Goal: Task Accomplishment & Management: Manage account settings

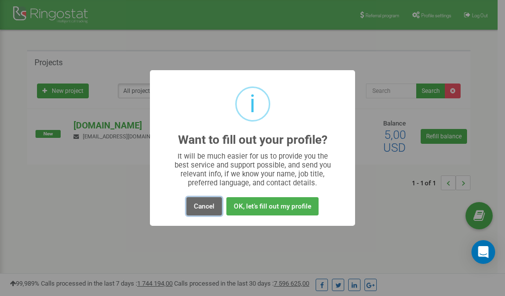
click at [205, 206] on button "Cancel" at bounding box center [205, 206] width 36 height 18
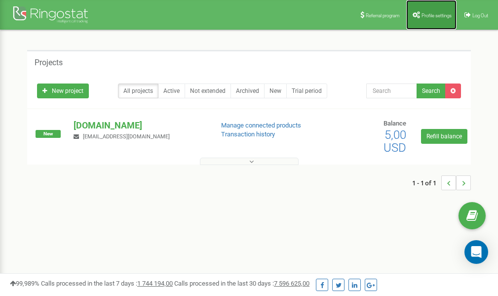
click at [429, 14] on span "Profile settings" at bounding box center [437, 15] width 30 height 5
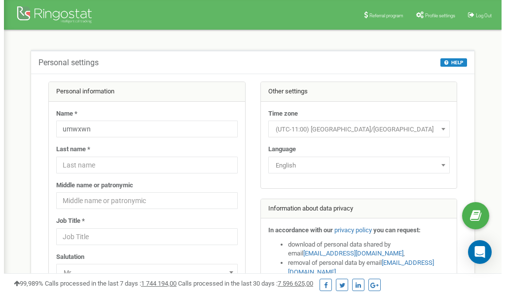
scroll to position [49, 0]
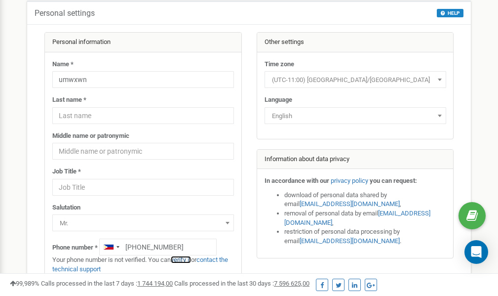
click at [187, 259] on link "verify it" at bounding box center [181, 259] width 20 height 7
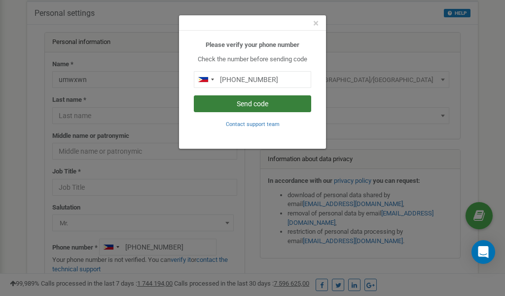
click at [251, 104] on button "Send code" at bounding box center [252, 103] width 117 height 17
